Goal: Information Seeking & Learning: Check status

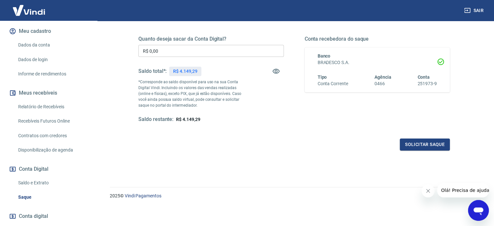
scroll to position [113, 0]
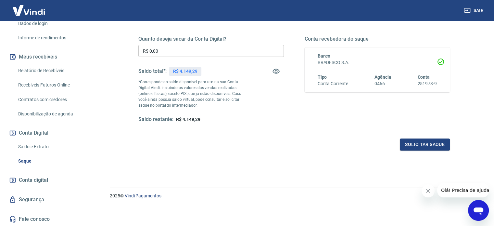
click at [48, 69] on link "Relatório de Recebíveis" at bounding box center [53, 70] width 74 height 13
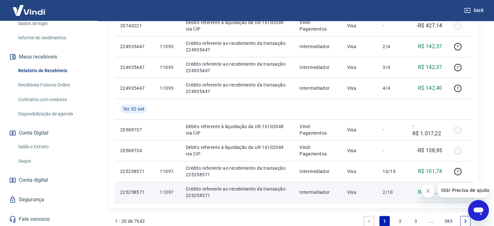
scroll to position [545, 0]
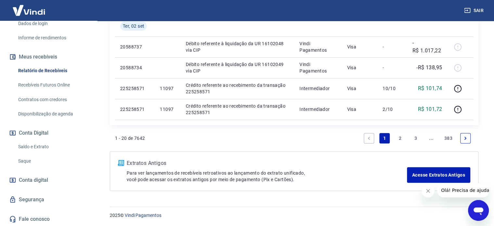
click at [403, 138] on link "2" at bounding box center [400, 138] width 10 height 10
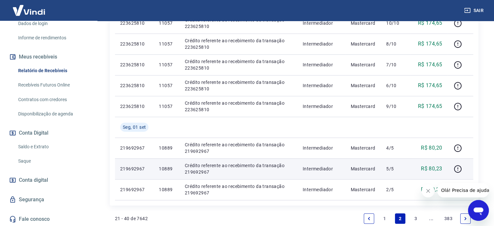
scroll to position [503, 0]
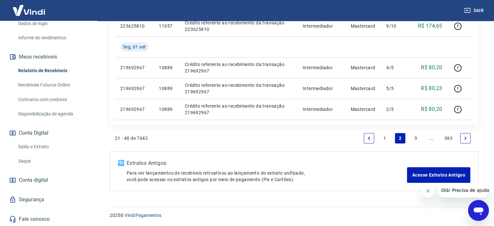
click at [418, 137] on link "3" at bounding box center [416, 138] width 10 height 10
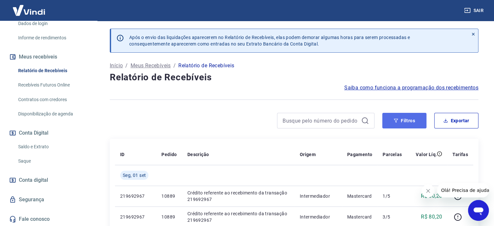
click at [414, 117] on button "Filtros" at bounding box center [405, 121] width 44 height 16
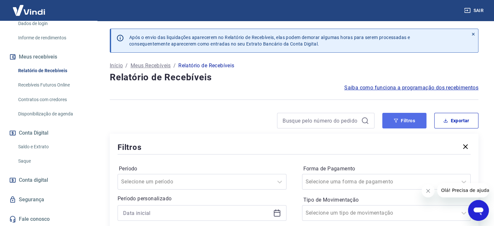
click at [402, 124] on button "Filtros" at bounding box center [405, 121] width 44 height 16
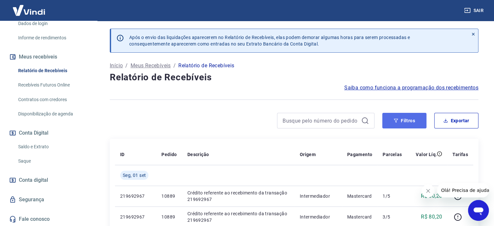
click at [400, 126] on button "Filtros" at bounding box center [405, 121] width 44 height 16
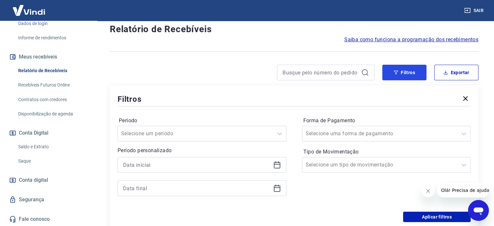
scroll to position [98, 0]
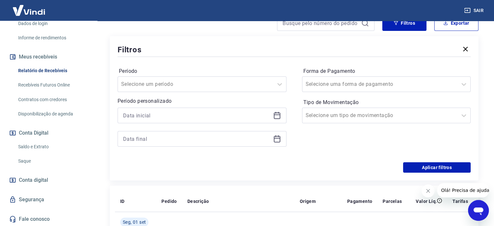
click at [281, 114] on div at bounding box center [202, 116] width 169 height 16
click at [278, 115] on icon at bounding box center [277, 116] width 8 height 8
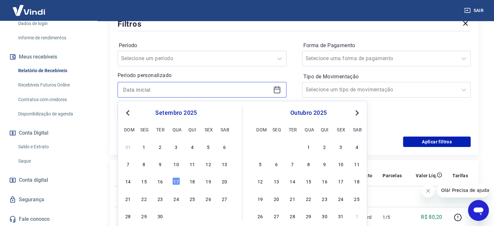
scroll to position [163, 0]
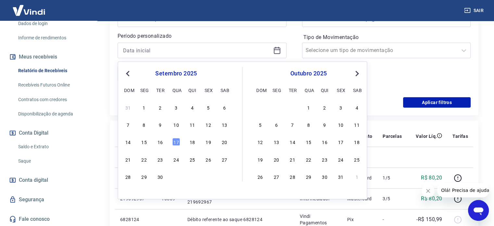
click at [125, 72] on button "Previous Month" at bounding box center [128, 74] width 8 height 8
click at [159, 106] on div "1" at bounding box center [160, 107] width 8 height 8
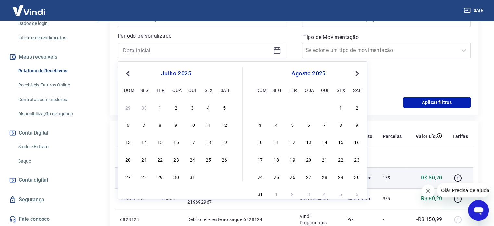
type input "[DATE]"
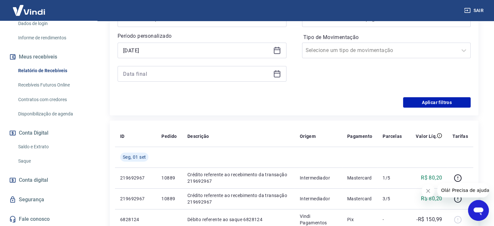
click at [281, 75] on icon at bounding box center [277, 74] width 8 height 8
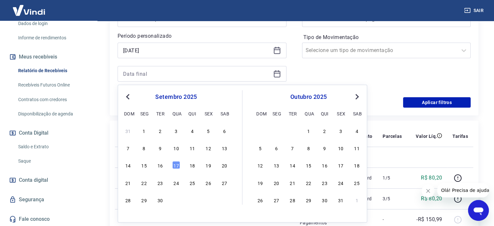
click at [128, 97] on span "Previous Month" at bounding box center [128, 96] width 0 height 7
click at [188, 202] on div "27 28 29 30 31" at bounding box center [176, 199] width 106 height 9
click at [191, 201] on div "31" at bounding box center [193, 200] width 8 height 8
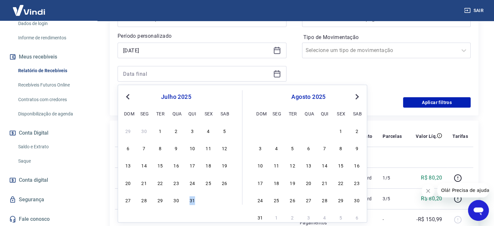
type input "[DATE]"
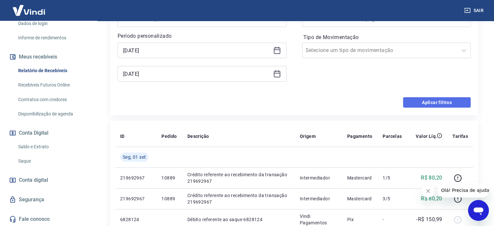
click at [422, 101] on button "Aplicar filtros" at bounding box center [437, 102] width 68 height 10
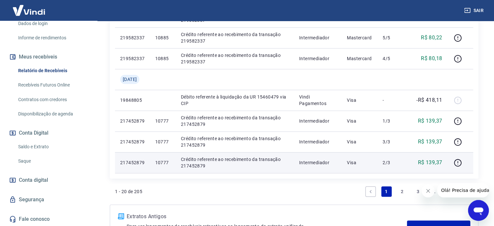
scroll to position [545, 0]
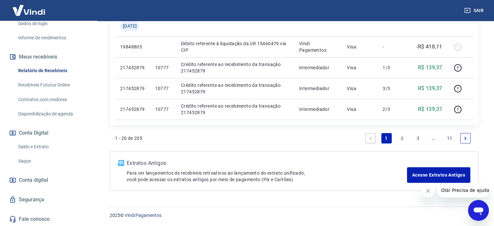
drag, startPoint x: 417, startPoint y: 139, endPoint x: 357, endPoint y: 147, distance: 60.6
click at [416, 139] on link "3" at bounding box center [418, 138] width 10 height 10
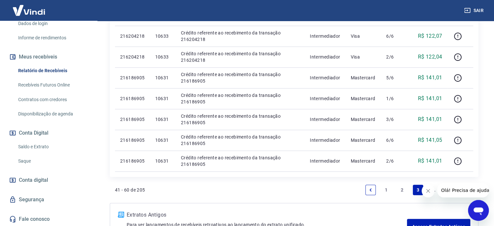
scroll to position [482, 0]
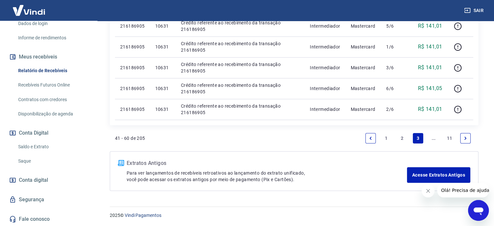
click at [450, 139] on link "11" at bounding box center [450, 138] width 11 height 10
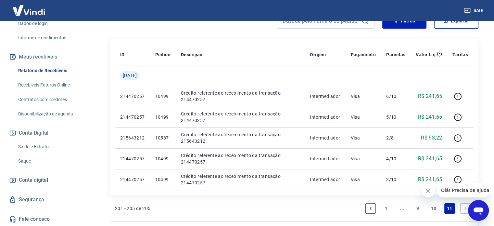
scroll to position [163, 0]
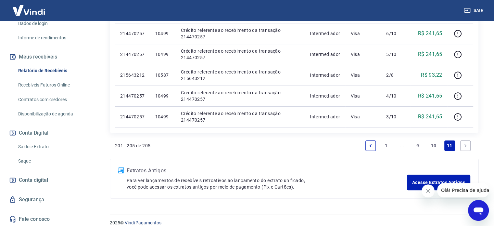
click at [434, 144] on link "10" at bounding box center [434, 145] width 11 height 10
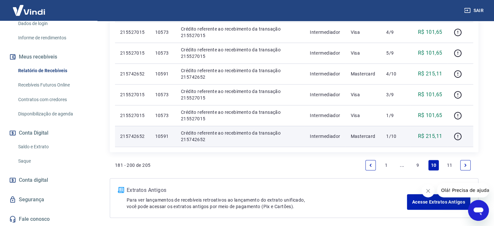
scroll to position [482, 0]
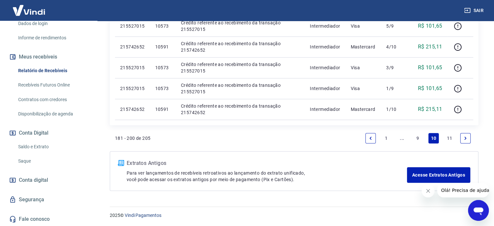
click at [420, 139] on link "9" at bounding box center [418, 138] width 10 height 10
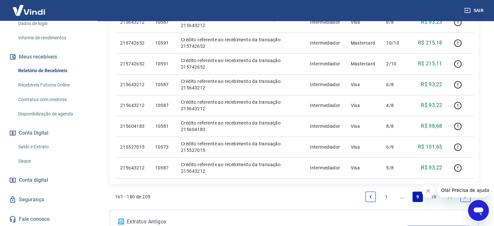
scroll to position [482, 0]
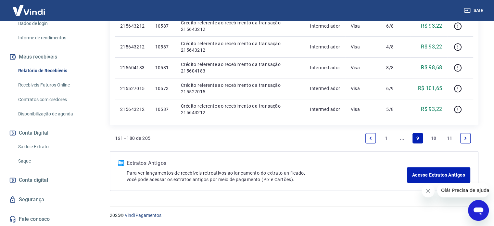
click at [369, 138] on icon "Previous page" at bounding box center [371, 138] width 5 height 5
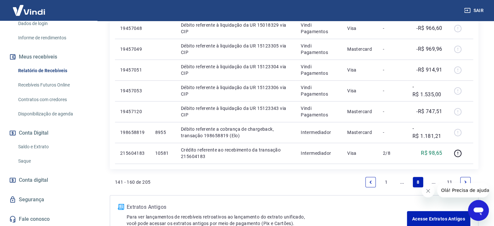
scroll to position [479, 0]
click at [427, 192] on icon "Fechar mensagem da empresa" at bounding box center [428, 190] width 5 height 5
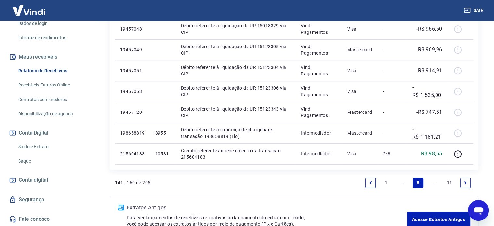
click at [465, 186] on link "Next page" at bounding box center [466, 183] width 10 height 10
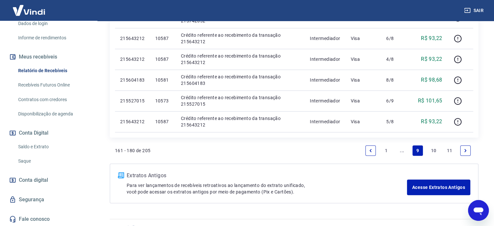
scroll to position [482, 0]
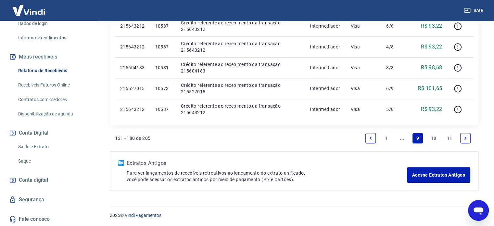
click at [371, 139] on icon "Previous page" at bounding box center [371, 138] width 2 height 3
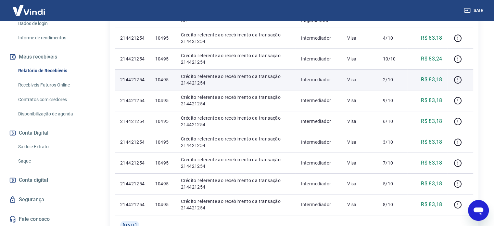
scroll to position [231, 0]
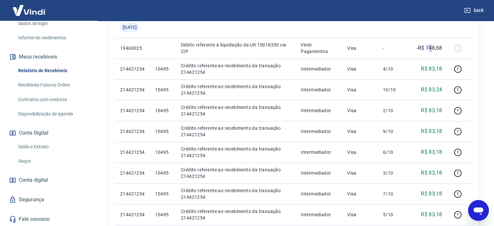
drag, startPoint x: 430, startPoint y: 49, endPoint x: 474, endPoint y: 75, distance: 50.6
click at [454, 64] on tbody "Qui, 03 jul 214470257 10499 Crédito referente ao recebimento da transação 21447…" at bounding box center [294, 173] width 359 height 479
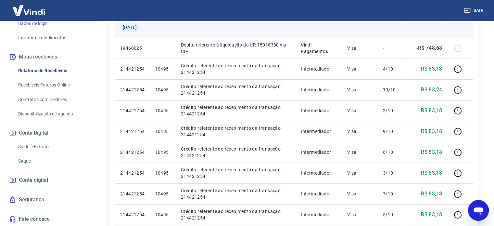
click at [442, 34] on td at bounding box center [428, 27] width 40 height 21
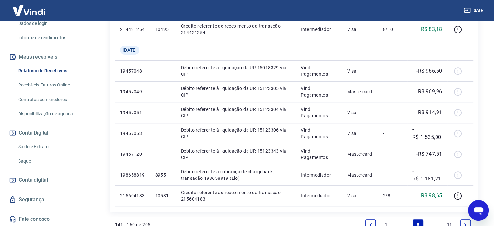
scroll to position [524, 0]
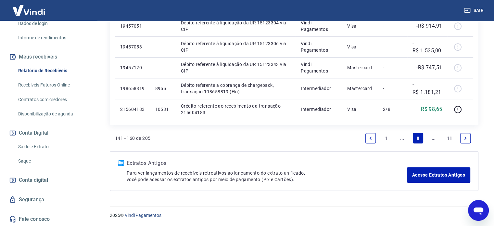
click at [374, 136] on link "Previous page" at bounding box center [371, 138] width 10 height 10
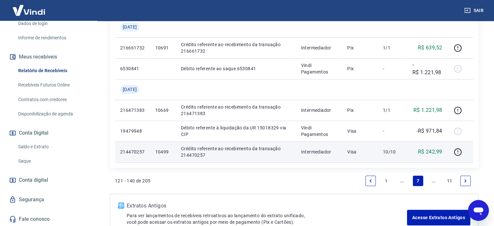
scroll to position [545, 0]
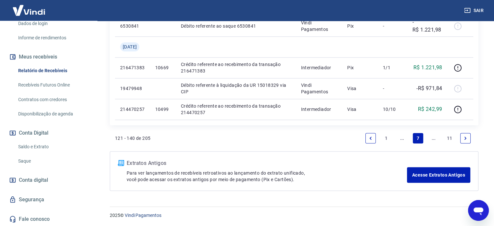
click at [464, 140] on icon "Next page" at bounding box center [466, 138] width 5 height 5
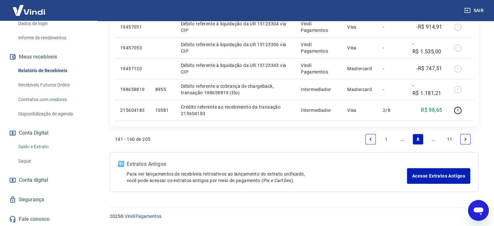
scroll to position [524, 0]
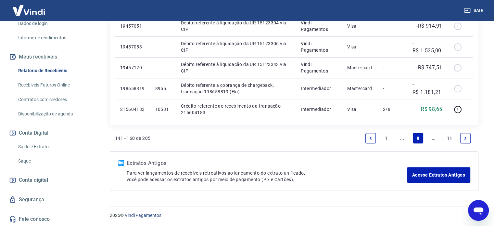
click at [463, 141] on link "Next page" at bounding box center [466, 138] width 10 height 10
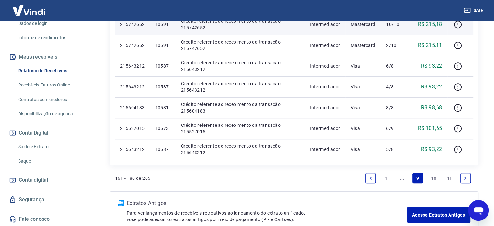
scroll to position [482, 0]
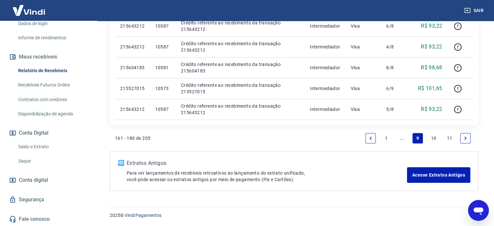
click at [468, 139] on link "Next page" at bounding box center [466, 138] width 10 height 10
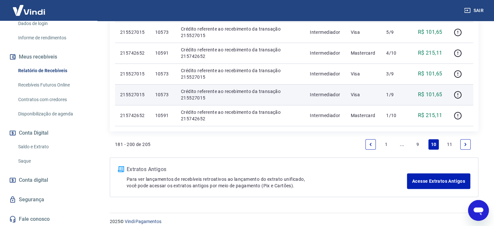
scroll to position [482, 0]
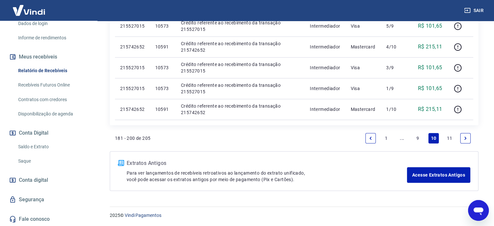
click at [467, 141] on link "Next page" at bounding box center [466, 138] width 10 height 10
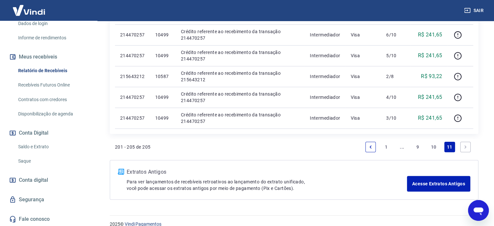
scroll to position [163, 0]
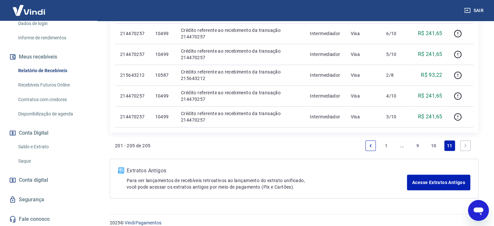
click at [434, 148] on link "10" at bounding box center [434, 145] width 11 height 10
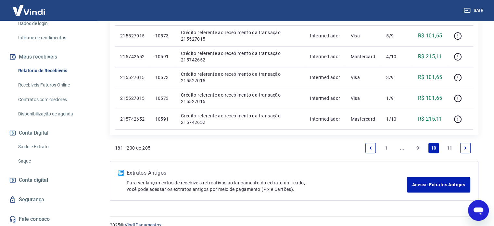
scroll to position [482, 0]
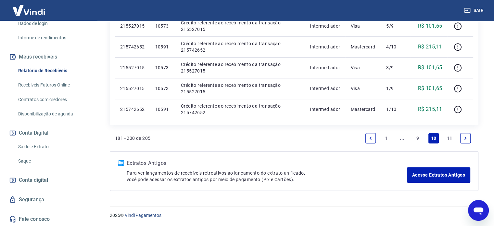
click at [419, 138] on link "9" at bounding box center [418, 138] width 10 height 10
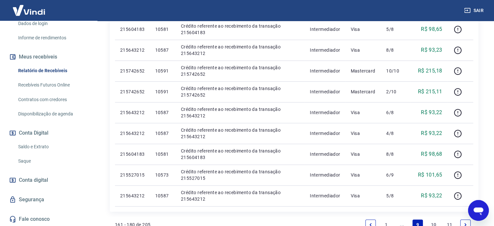
scroll to position [482, 0]
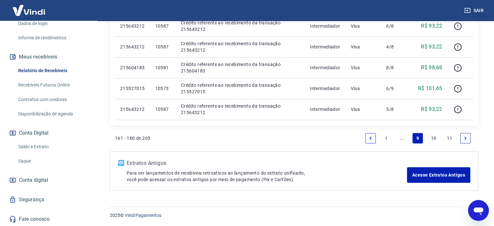
click at [373, 134] on link "Previous page" at bounding box center [371, 138] width 10 height 10
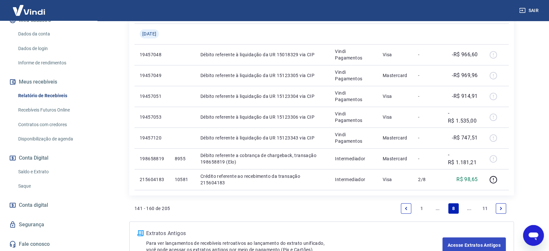
scroll to position [499, 0]
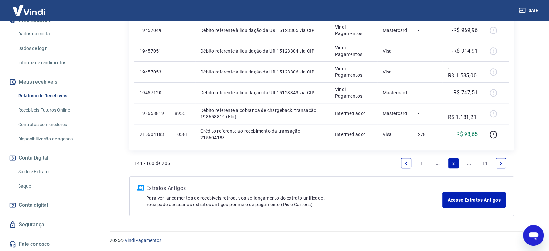
click at [406, 160] on link "Previous page" at bounding box center [406, 163] width 10 height 10
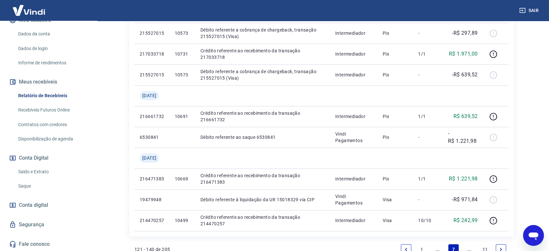
scroll to position [469, 0]
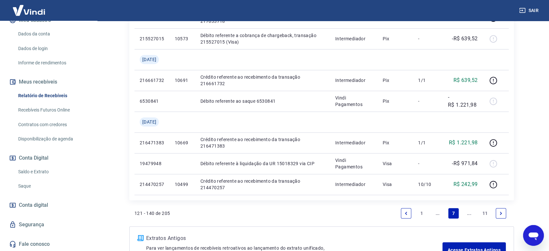
click at [403, 211] on link "Previous page" at bounding box center [406, 213] width 10 height 10
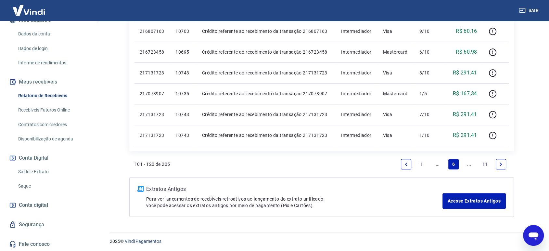
scroll to position [457, 0]
click at [405, 164] on icon "Previous page" at bounding box center [406, 163] width 5 height 5
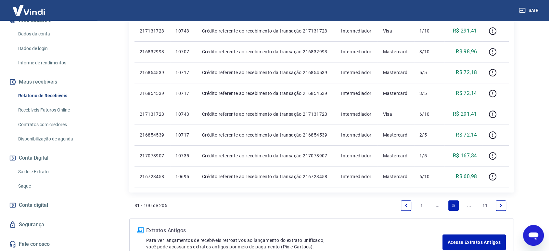
scroll to position [457, 0]
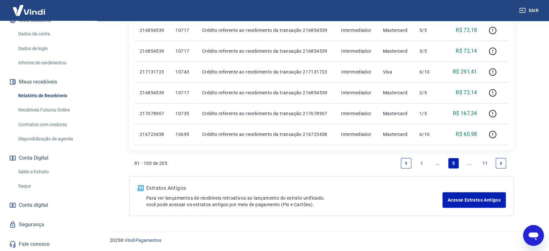
click at [409, 166] on link "Previous page" at bounding box center [406, 163] width 10 height 10
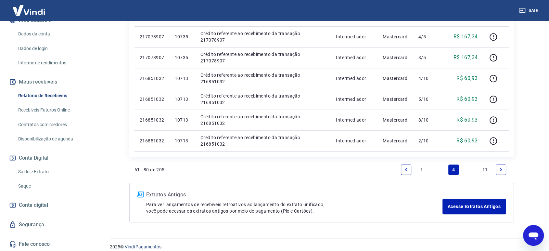
scroll to position [478, 0]
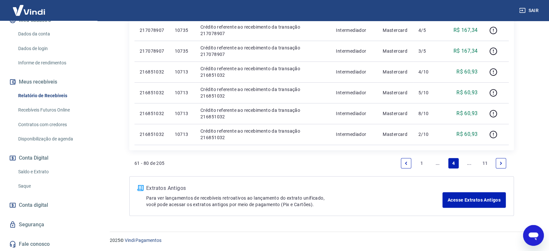
click at [409, 162] on link "Previous page" at bounding box center [406, 163] width 10 height 10
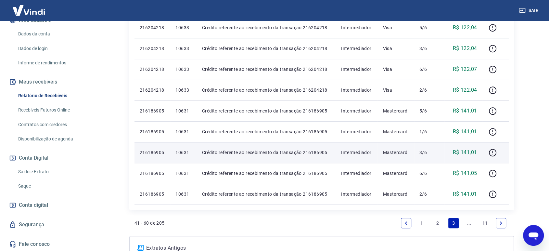
scroll to position [457, 0]
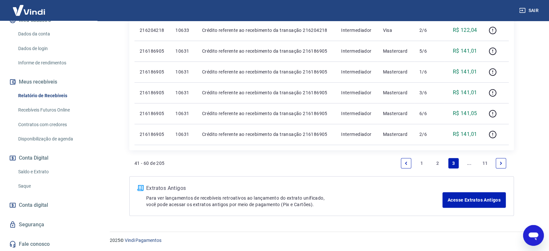
click at [410, 163] on link "Previous page" at bounding box center [406, 163] width 10 height 10
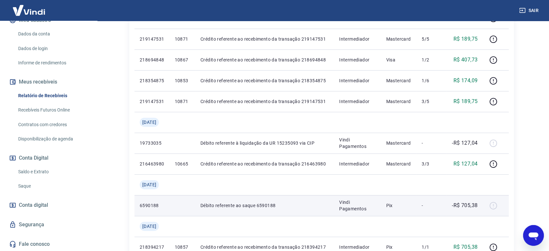
scroll to position [520, 0]
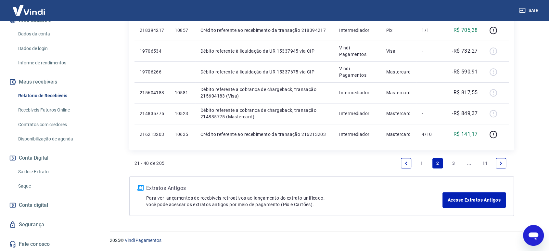
click at [457, 165] on link "3" at bounding box center [454, 163] width 10 height 10
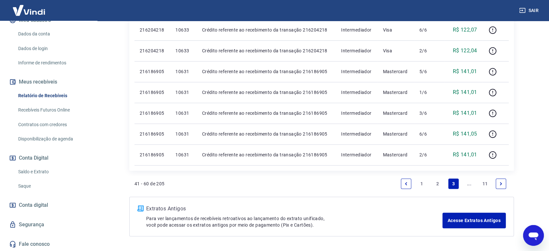
scroll to position [457, 0]
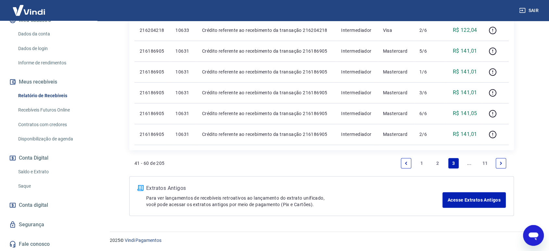
click at [498, 165] on link "Next page" at bounding box center [501, 163] width 10 height 10
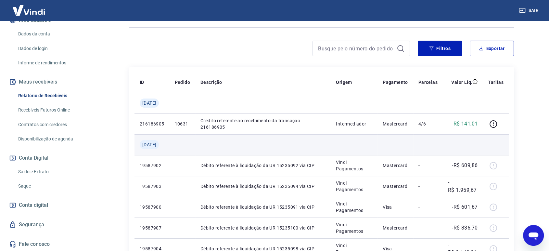
scroll to position [144, 0]
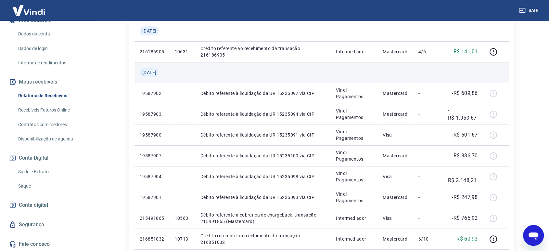
drag, startPoint x: 159, startPoint y: 73, endPoint x: 135, endPoint y: 71, distance: 24.2
click at [135, 71] on td "[DATE]" at bounding box center [152, 72] width 35 height 21
click at [156, 71] on span "[DATE]" at bounding box center [149, 72] width 14 height 7
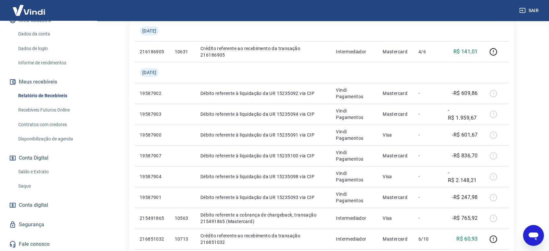
drag, startPoint x: 162, startPoint y: 73, endPoint x: 134, endPoint y: 72, distance: 28.0
click at [134, 72] on div "ID Pedido Descrição Origem Pagamento Parcelas Valor Líq. Tarifas Ter, 15 jul 21…" at bounding box center [321, 238] width 385 height 489
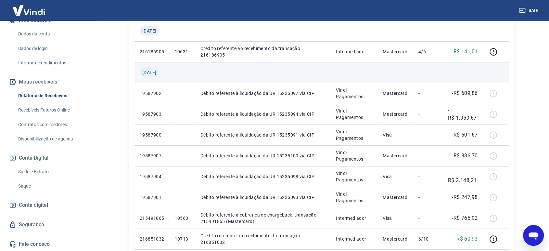
click at [166, 72] on td "[DATE]" at bounding box center [152, 72] width 35 height 21
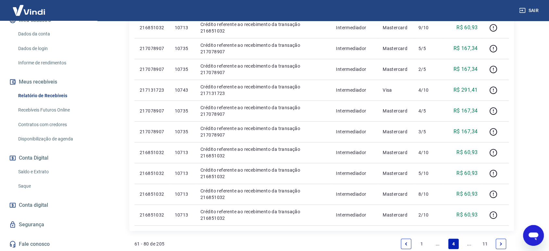
scroll to position [478, 0]
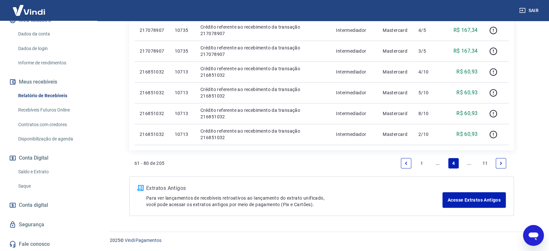
click at [407, 163] on icon "Previous page" at bounding box center [406, 163] width 5 height 5
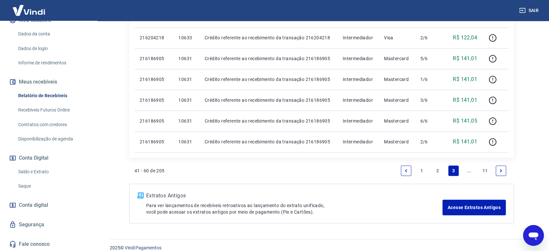
scroll to position [457, 0]
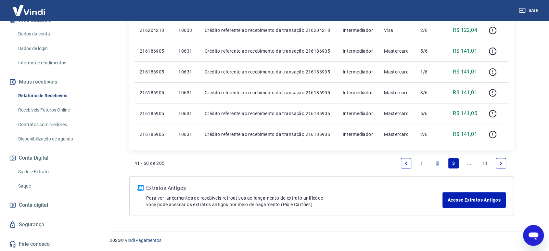
drag, startPoint x: 438, startPoint y: 161, endPoint x: 408, endPoint y: 193, distance: 43.7
click at [438, 161] on link "2" at bounding box center [438, 163] width 10 height 10
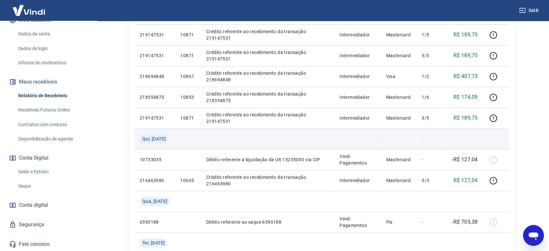
scroll to position [506, 0]
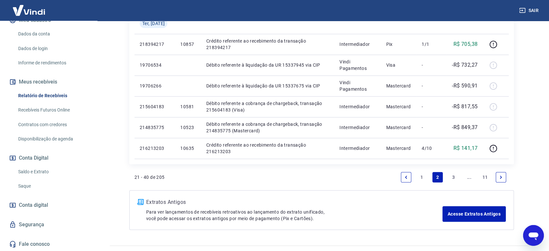
click at [451, 176] on link "3" at bounding box center [454, 177] width 10 height 10
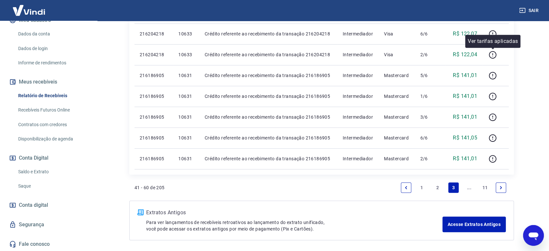
scroll to position [457, 0]
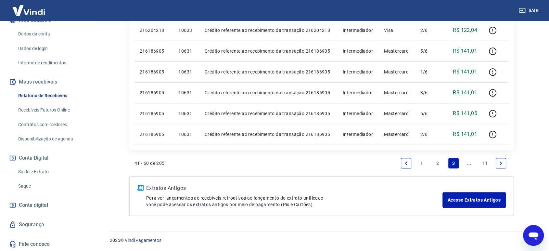
click at [502, 161] on icon "Next page" at bounding box center [501, 163] width 5 height 5
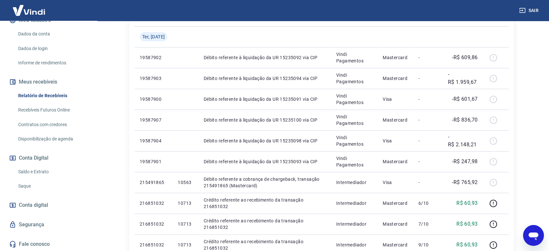
scroll to position [164, 0]
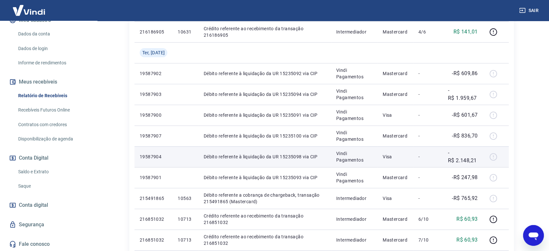
drag, startPoint x: 470, startPoint y: 150, endPoint x: 470, endPoint y: 153, distance: 3.6
click at [470, 152] on td "-R$ 2.148,21" at bounding box center [463, 156] width 40 height 21
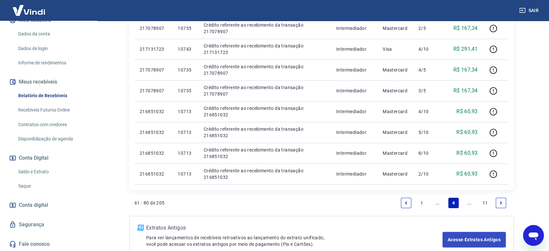
scroll to position [478, 0]
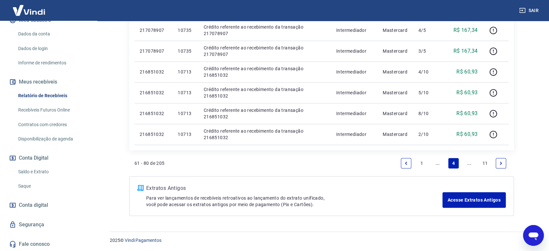
click at [504, 165] on link "Next page" at bounding box center [501, 163] width 10 height 10
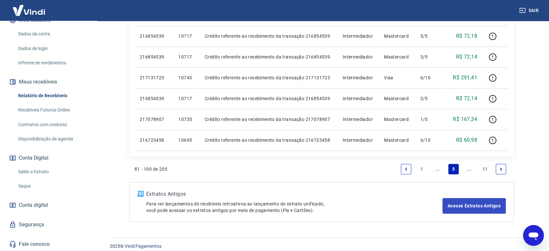
scroll to position [457, 0]
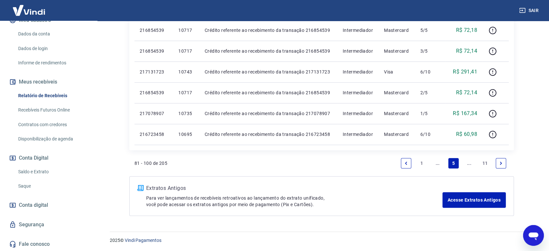
click at [504, 164] on link "Next page" at bounding box center [501, 163] width 10 height 10
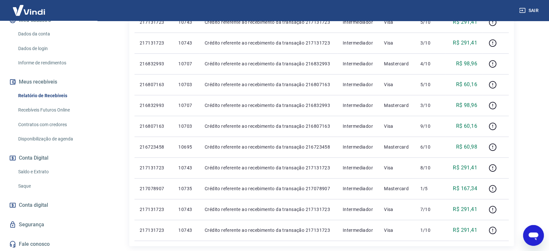
scroll to position [433, 0]
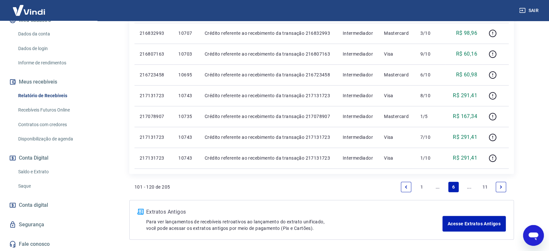
click at [503, 188] on icon "Next page" at bounding box center [501, 187] width 5 height 5
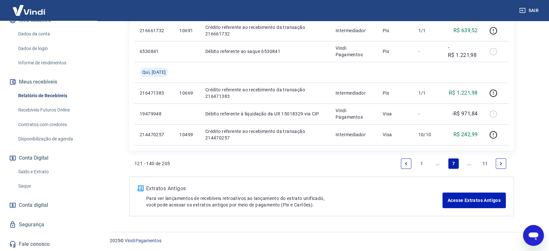
scroll to position [520, 0]
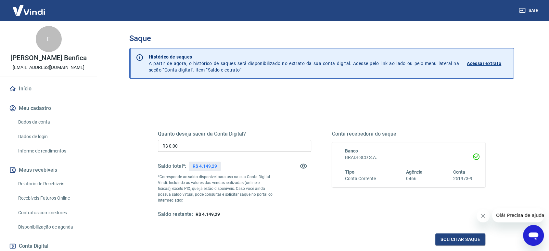
drag, startPoint x: 232, startPoint y: 147, endPoint x: 119, endPoint y: 161, distance: 114.6
click at [232, 147] on input "R$ 0,00" at bounding box center [234, 146] width 153 height 12
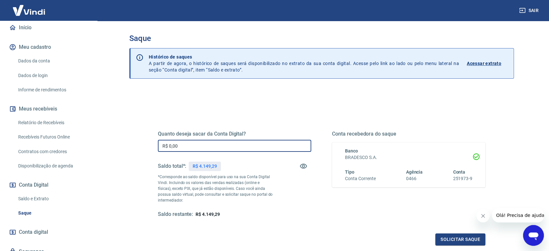
scroll to position [88, 0]
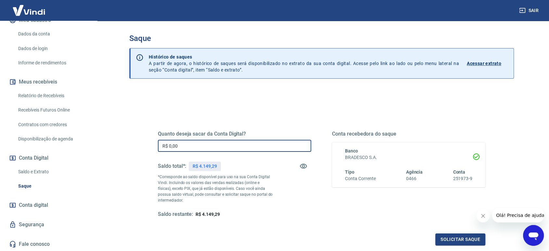
click at [37, 171] on link "Saldo e Extrato" at bounding box center [53, 171] width 74 height 13
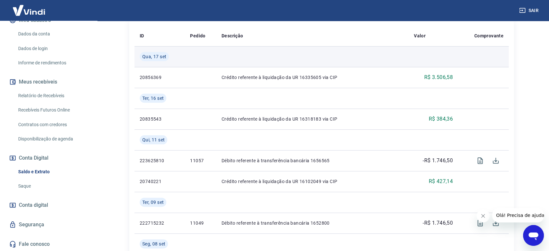
scroll to position [98, 0]
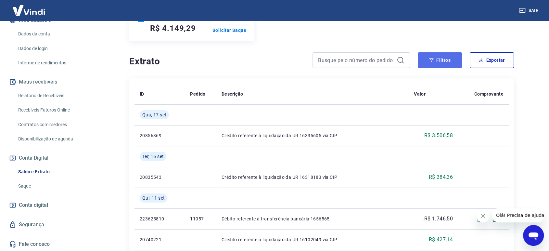
click at [440, 57] on button "Filtros" at bounding box center [440, 60] width 44 height 16
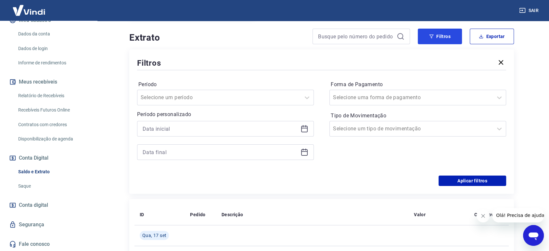
scroll to position [134, 0]
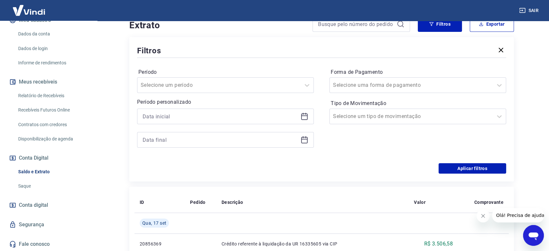
click at [306, 114] on icon at bounding box center [306, 114] width 1 height 2
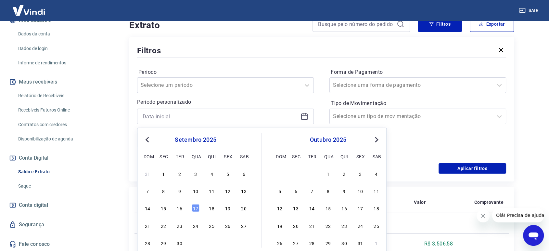
click at [148, 139] on span "Previous Month" at bounding box center [148, 139] width 0 height 7
drag, startPoint x: 148, startPoint y: 137, endPoint x: 159, endPoint y: 145, distance: 13.7
click at [148, 137] on span "Previous Month" at bounding box center [148, 139] width 0 height 7
click at [180, 174] on div "1" at bounding box center [180, 173] width 8 height 8
type input "[DATE]"
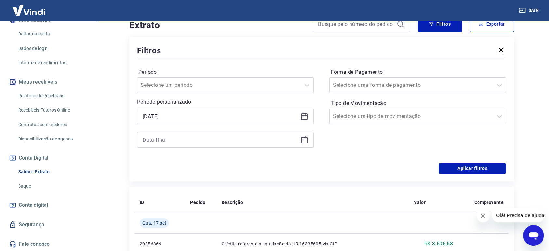
click at [308, 139] on icon at bounding box center [304, 140] width 7 height 7
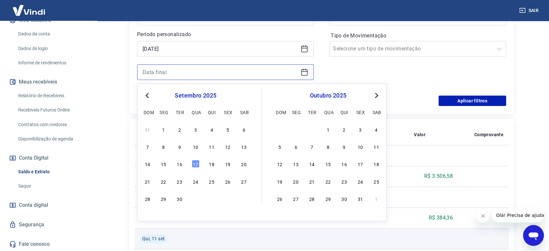
scroll to position [243, 0]
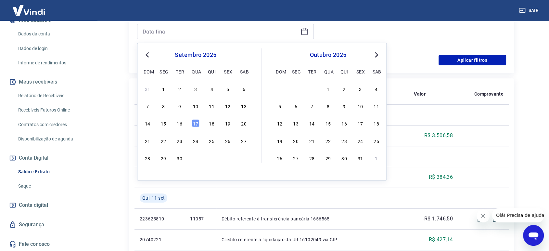
click at [148, 55] on span "Previous Month" at bounding box center [148, 54] width 0 height 7
click at [213, 158] on div "31" at bounding box center [212, 158] width 8 height 8
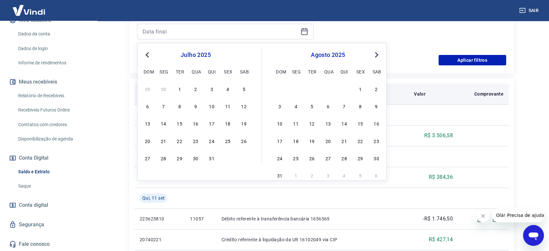
type input "[DATE]"
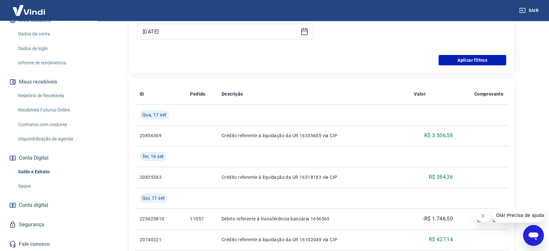
click at [473, 65] on div "Filtros Período Selecione um período Período personalizado Selected date: [DATE…" at bounding box center [321, 1] width 385 height 144
click at [472, 59] on button "Aplicar filtros" at bounding box center [473, 60] width 68 height 10
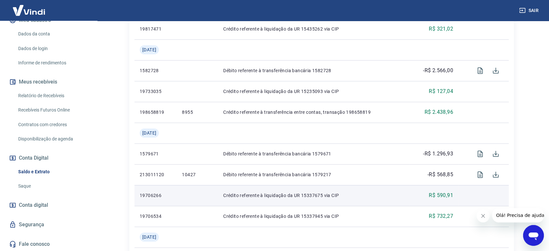
scroll to position [638, 0]
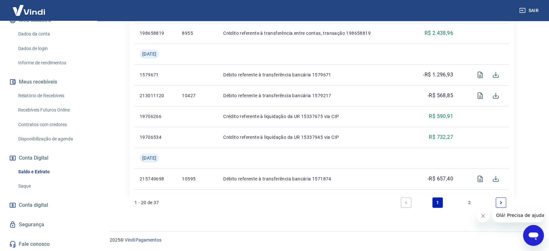
click at [501, 203] on icon "Next page" at bounding box center [501, 202] width 2 height 3
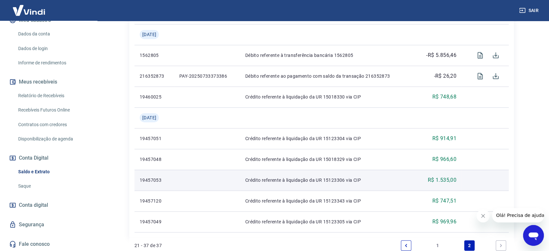
scroll to position [399, 0]
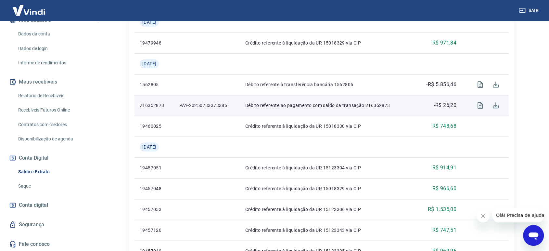
drag, startPoint x: 438, startPoint y: 101, endPoint x: 462, endPoint y: 112, distance: 26.0
click at [448, 105] on p "-R$ 26,20" at bounding box center [445, 105] width 23 height 8
click at [462, 114] on td at bounding box center [485, 105] width 47 height 21
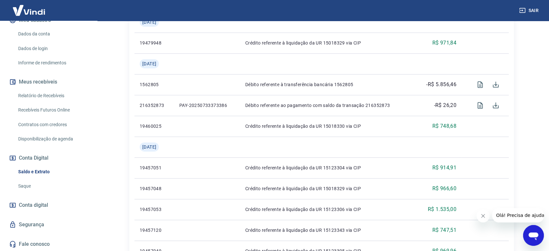
drag, startPoint x: 481, startPoint y: 105, endPoint x: 525, endPoint y: 123, distance: 47.3
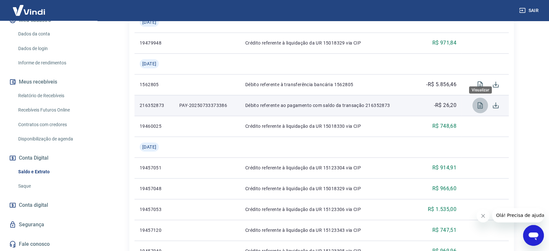
click at [479, 106] on icon "Visualizar" at bounding box center [481, 105] width 8 height 8
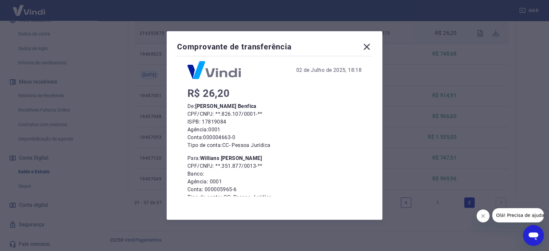
scroll to position [0, 0]
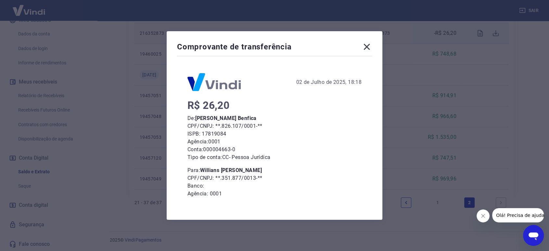
click at [365, 48] on icon at bounding box center [367, 47] width 10 height 10
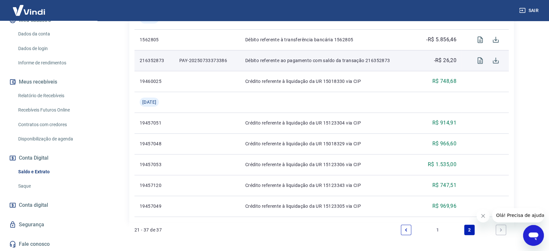
scroll to position [471, 0]
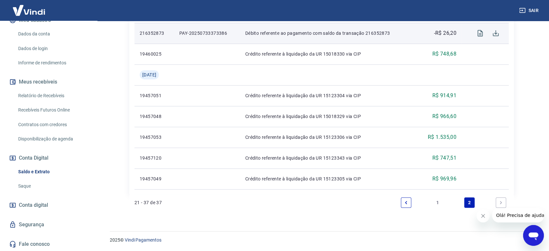
click at [410, 204] on link "Previous page" at bounding box center [406, 202] width 10 height 10
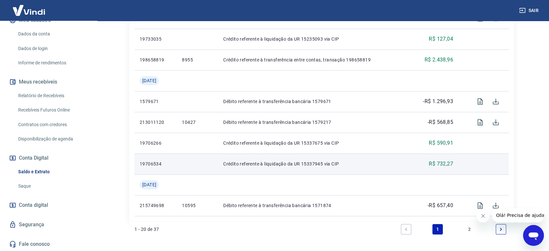
scroll to position [638, 0]
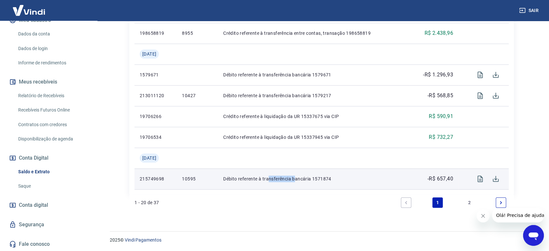
drag, startPoint x: 273, startPoint y: 178, endPoint x: 307, endPoint y: 178, distance: 33.5
click at [307, 178] on p "Débito referente à transferência bancária 1571874" at bounding box center [313, 179] width 181 height 7
click at [323, 178] on p "Débito referente à transferência bancária 1571874" at bounding box center [313, 179] width 181 height 7
click at [194, 178] on p "10595" at bounding box center [197, 179] width 31 height 7
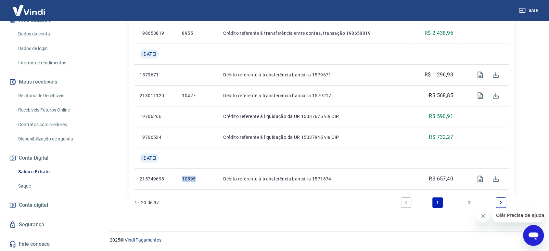
copy p "10595"
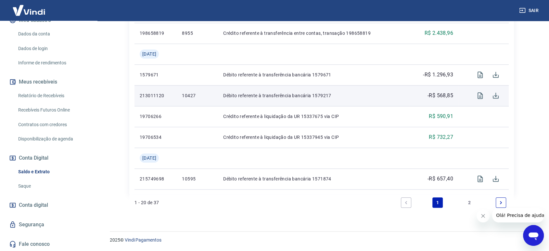
click at [187, 93] on p "10427" at bounding box center [197, 95] width 31 height 7
copy p "10427"
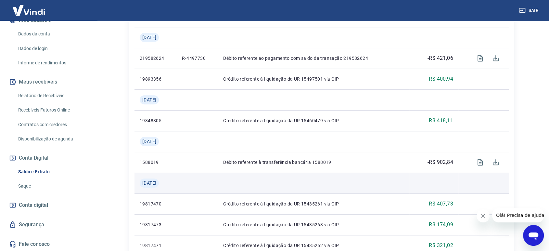
scroll to position [312, 0]
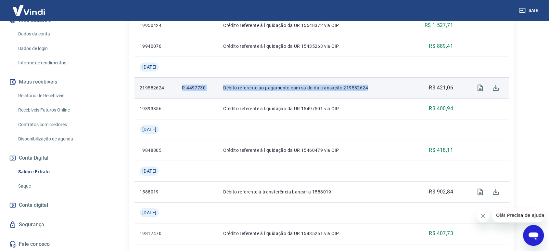
drag, startPoint x: 375, startPoint y: 88, endPoint x: 178, endPoint y: 83, distance: 197.1
click at [178, 83] on tr "219582624 R-4497730 Débito referente ao pagamento com saldo da transação 219582…" at bounding box center [322, 87] width 375 height 21
click at [481, 87] on icon "Visualizar" at bounding box center [481, 88] width 8 height 8
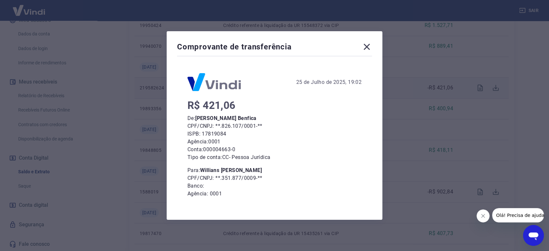
scroll to position [35, 0]
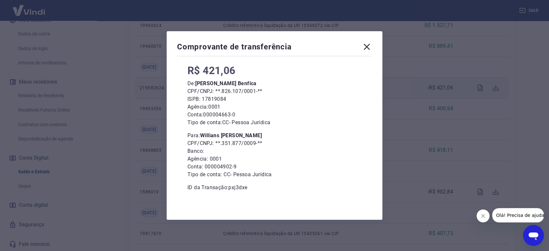
click at [369, 47] on icon at bounding box center [367, 47] width 10 height 10
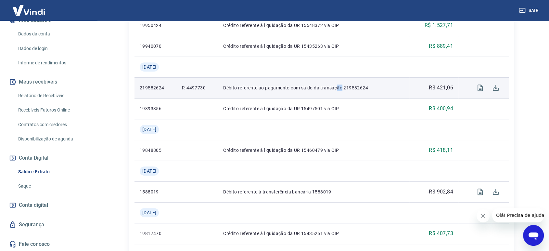
drag, startPoint x: 341, startPoint y: 85, endPoint x: 369, endPoint y: 91, distance: 29.0
click at [362, 91] on p "Débito referente ao pagamento com saldo da transação 219582624" at bounding box center [313, 88] width 181 height 7
click at [370, 91] on td "Débito referente ao pagamento com saldo da transação 219582624" at bounding box center [313, 87] width 191 height 21
